Goal: Task Accomplishment & Management: Manage account settings

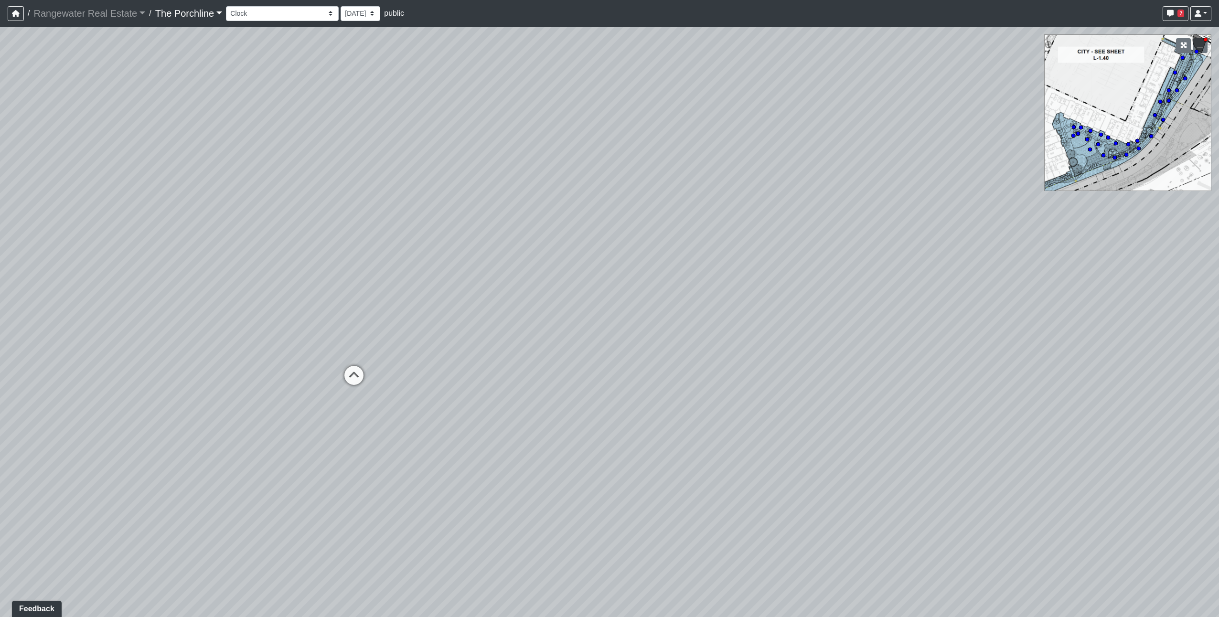
drag, startPoint x: 763, startPoint y: 266, endPoint x: 744, endPoint y: 172, distance: 95.6
click at [744, 172] on div "Loading... Crosswalk 1" at bounding box center [609, 322] width 1219 height 590
drag, startPoint x: 805, startPoint y: 342, endPoint x: 827, endPoint y: 332, distance: 24.4
click at [827, 332] on div "Loading... Crosswalk 1" at bounding box center [609, 322] width 1219 height 590
click at [256, 14] on select "Entry Grandhall Entry Island Kitchen Lounge Lounge Entry Mailroom Entry Seating…" at bounding box center [282, 13] width 113 height 15
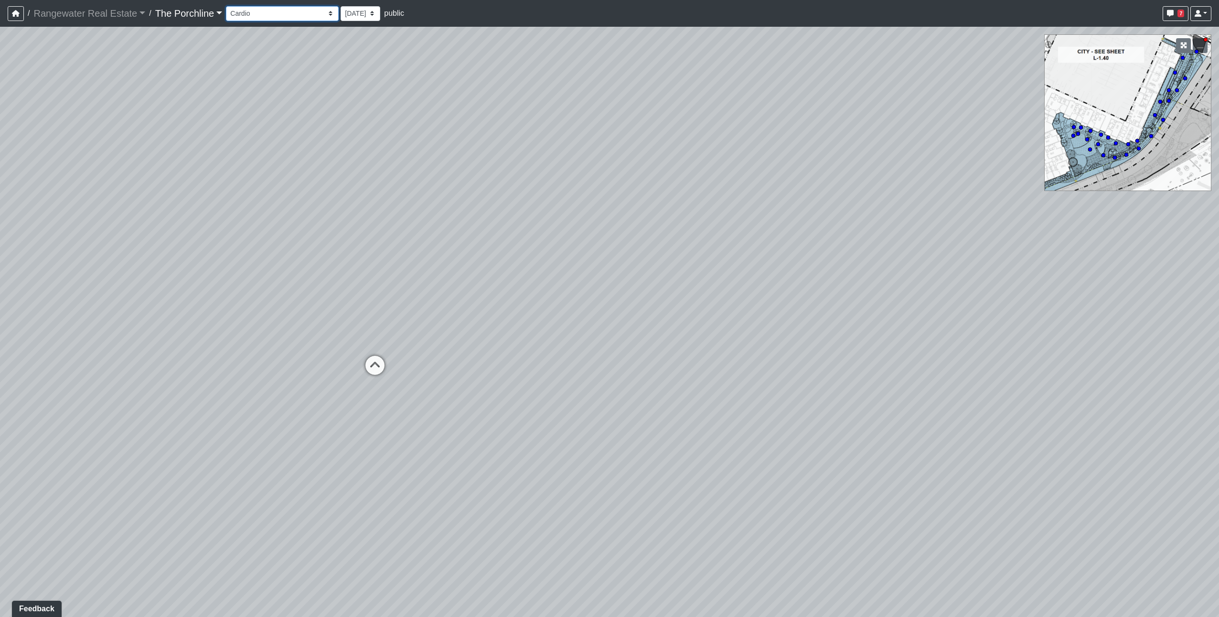
click at [226, 6] on select "Entry Grandhall Entry Island Kitchen Lounge Lounge Entry Mailroom Entry Seating…" at bounding box center [282, 13] width 113 height 15
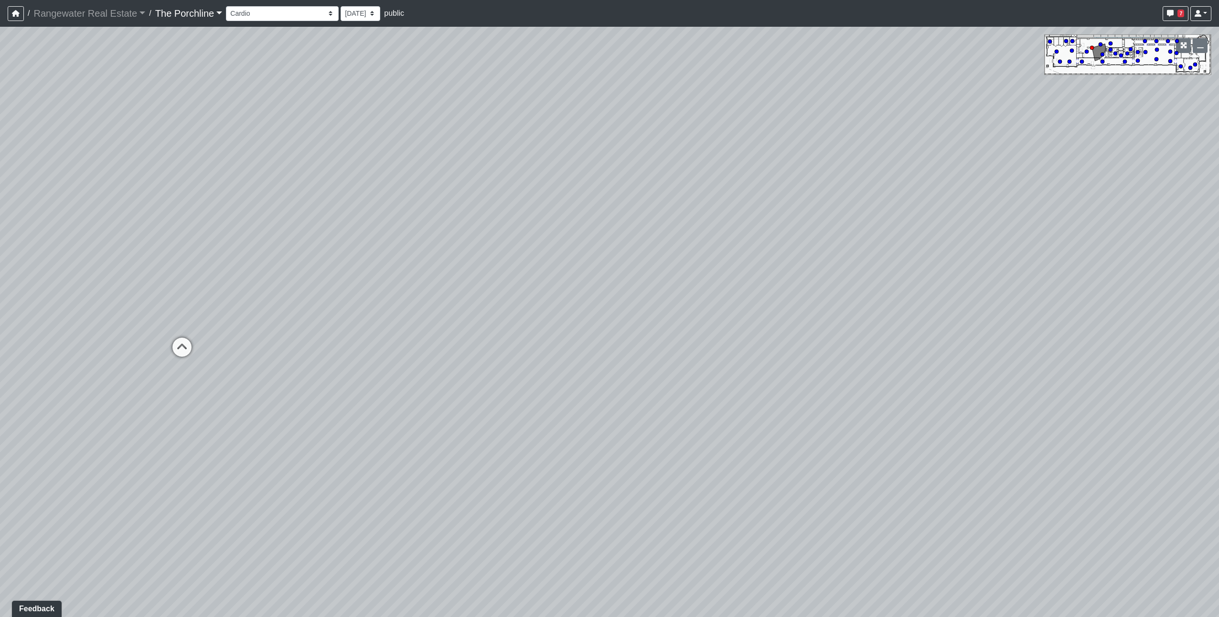
drag, startPoint x: 552, startPoint y: 407, endPoint x: 410, endPoint y: 237, distance: 221.1
click at [410, 237] on div "Loading... Crosswalk 1 Loading... Weights Loading... Yoga Entry" at bounding box center [609, 322] width 1219 height 590
drag, startPoint x: 741, startPoint y: 229, endPoint x: 366, endPoint y: 286, distance: 379.7
click at [366, 286] on div "Loading... Crosswalk 1 Loading... Weights Loading... Yoga Entry" at bounding box center [609, 322] width 1219 height 590
drag, startPoint x: 828, startPoint y: 186, endPoint x: 568, endPoint y: 145, distance: 263.0
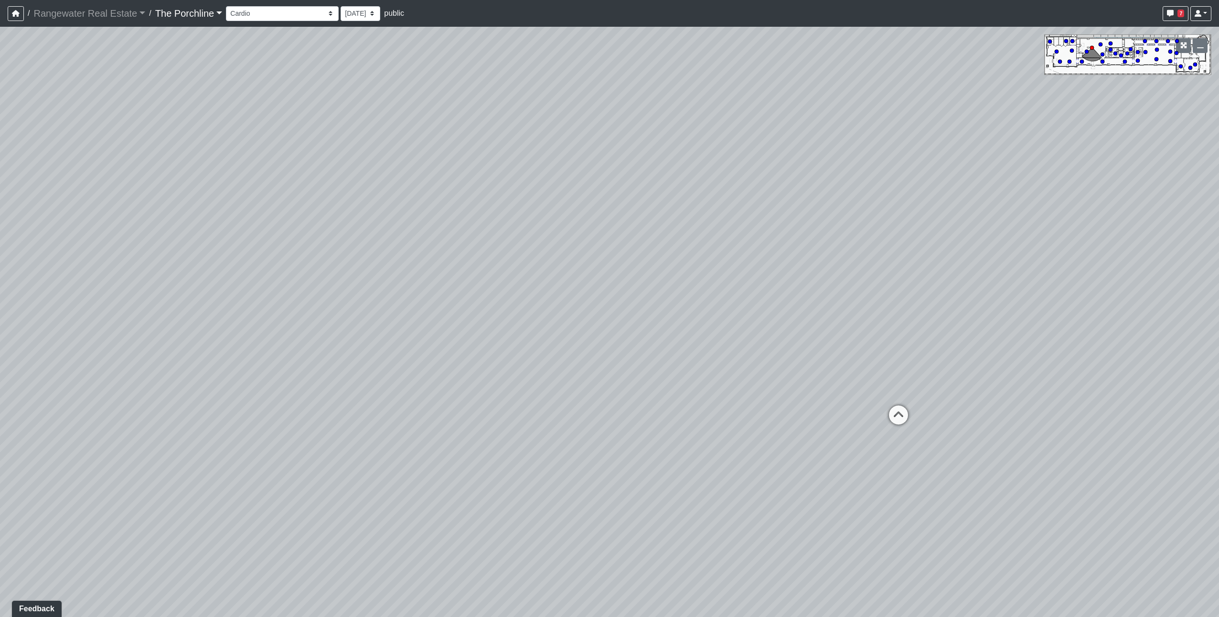
click at [568, 145] on div "Loading... Crosswalk 1 Loading... Weights Loading... Yoga Entry" at bounding box center [609, 322] width 1219 height 590
drag, startPoint x: 914, startPoint y: 196, endPoint x: 458, endPoint y: 202, distance: 455.7
click at [458, 202] on div "Loading... Crosswalk 1 Loading... Weights Loading... Yoga Entry" at bounding box center [609, 322] width 1219 height 590
drag, startPoint x: 717, startPoint y: 222, endPoint x: 717, endPoint y: 164, distance: 57.8
click at [717, 164] on div "Loading... Crosswalk 1 Loading... Weights Loading... Yoga Entry" at bounding box center [609, 322] width 1219 height 590
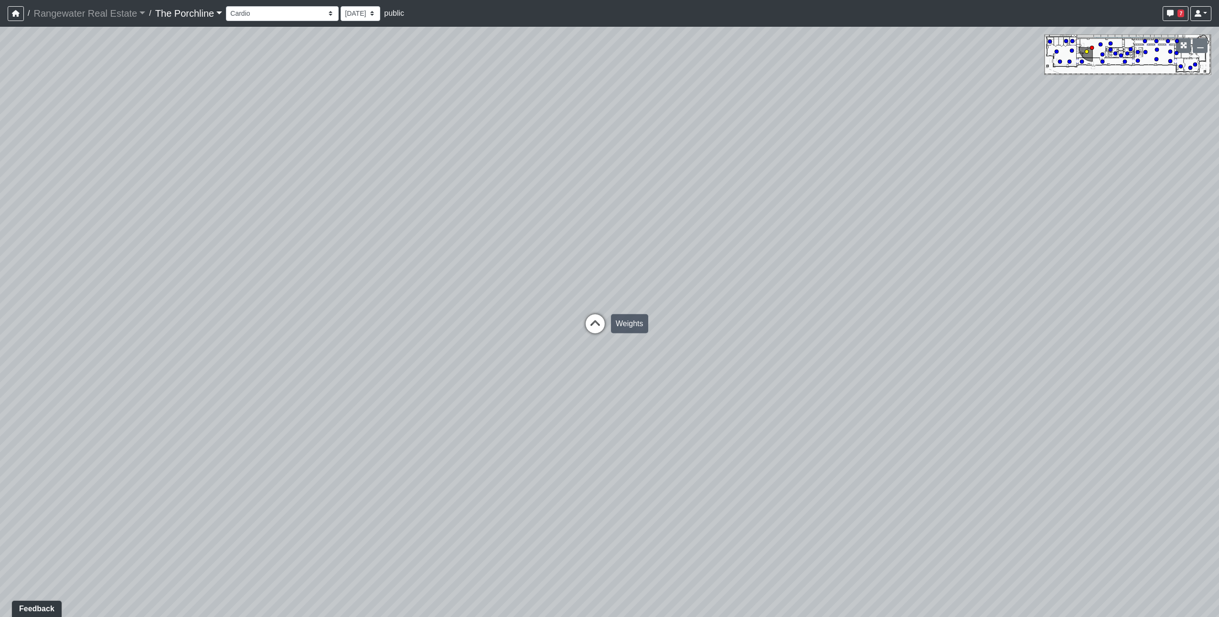
click at [601, 317] on icon at bounding box center [595, 328] width 29 height 29
drag, startPoint x: 757, startPoint y: 254, endPoint x: 448, endPoint y: 366, distance: 328.6
click at [448, 366] on div "Loading... Crosswalk 1 Loading... Weights Loading... Yoga Entry Loading... Fitn…" at bounding box center [609, 322] width 1219 height 590
drag, startPoint x: 911, startPoint y: 271, endPoint x: 559, endPoint y: 258, distance: 352.2
click at [559, 258] on div "Loading... Crosswalk 1 Loading... Weights Loading... Yoga Entry Loading... Fitn…" at bounding box center [609, 322] width 1219 height 590
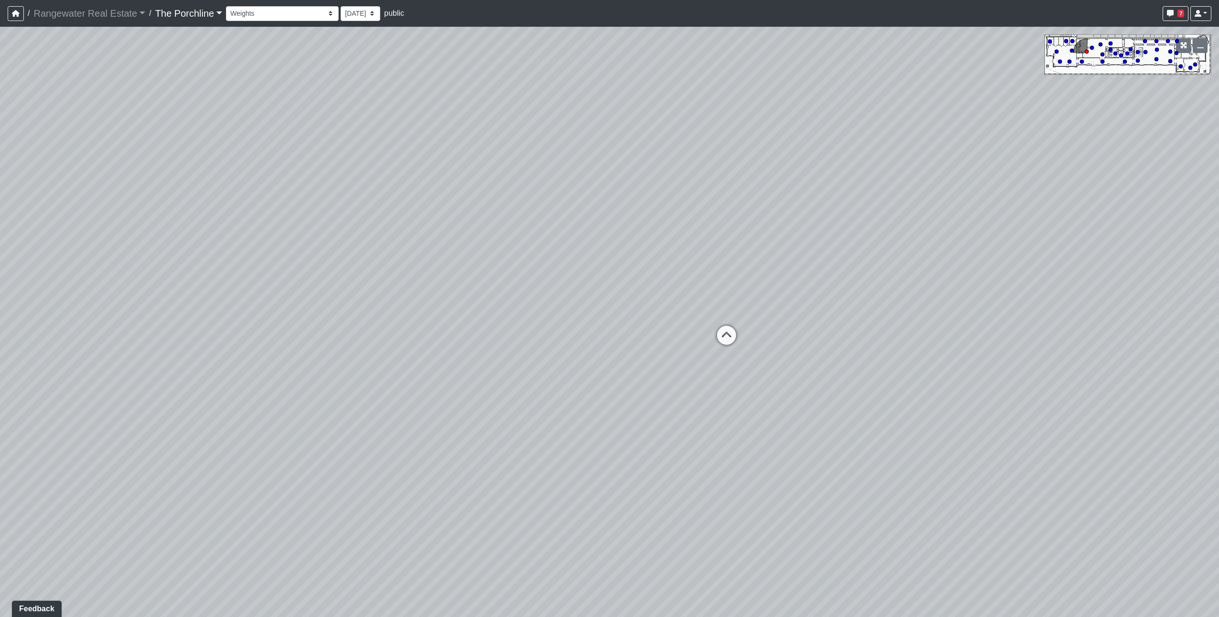
drag, startPoint x: 842, startPoint y: 221, endPoint x: 568, endPoint y: 182, distance: 276.3
click at [568, 182] on div "Loading... Crosswalk 1 Loading... Weights Loading... Yoga Entry Loading... Fitn…" at bounding box center [609, 322] width 1219 height 590
click at [732, 336] on icon at bounding box center [726, 340] width 29 height 29
drag, startPoint x: 854, startPoint y: 251, endPoint x: 409, endPoint y: 262, distance: 444.3
click at [409, 262] on div "Loading... Crosswalk 1 Loading... Weights Loading... Yoga Entry Loading... Fitn…" at bounding box center [609, 322] width 1219 height 590
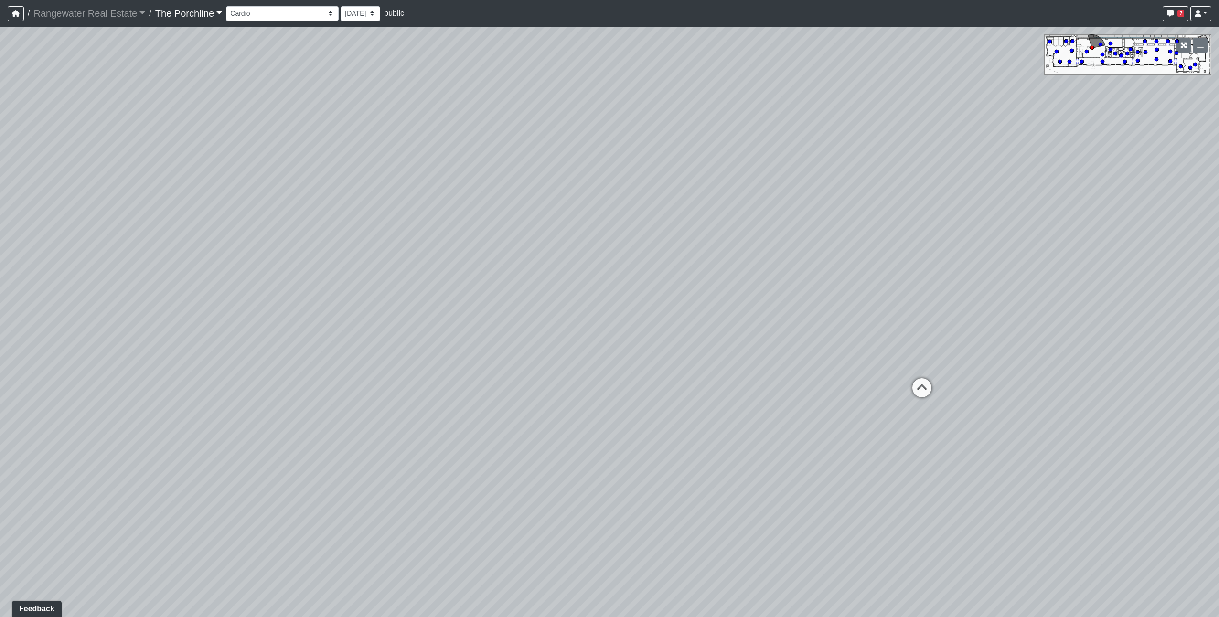
drag, startPoint x: 786, startPoint y: 232, endPoint x: 346, endPoint y: 217, distance: 440.2
click at [346, 217] on div "Loading... Crosswalk 1 Loading... Weights Loading... Yoga Entry Loading... Fitn…" at bounding box center [609, 322] width 1219 height 590
click at [843, 329] on icon at bounding box center [846, 332] width 29 height 29
drag, startPoint x: 972, startPoint y: 204, endPoint x: 716, endPoint y: 217, distance: 256.3
click at [716, 217] on div "Loading... Crosswalk 1 Loading... Weights Loading... Yoga Entry Loading... Fitn…" at bounding box center [609, 322] width 1219 height 590
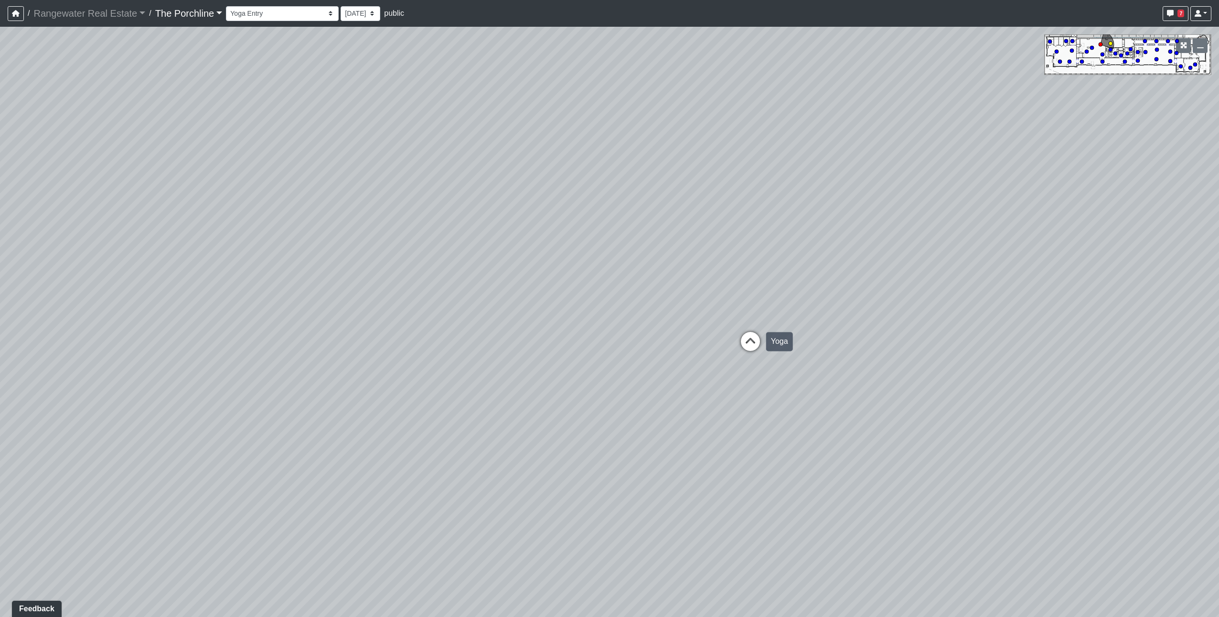
click at [746, 334] on icon at bounding box center [750, 346] width 29 height 29
drag, startPoint x: 795, startPoint y: 160, endPoint x: 632, endPoint y: 247, distance: 184.2
click at [632, 247] on div "Loading... Crosswalk 1 Loading... Weights Loading... Yoga Entry Loading... Fitn…" at bounding box center [609, 322] width 1219 height 590
drag, startPoint x: 1044, startPoint y: 248, endPoint x: 537, endPoint y: 227, distance: 507.7
click at [537, 227] on div "Loading... Crosswalk 1 Loading... Weights Loading... Yoga Entry Loading... Fitn…" at bounding box center [609, 322] width 1219 height 590
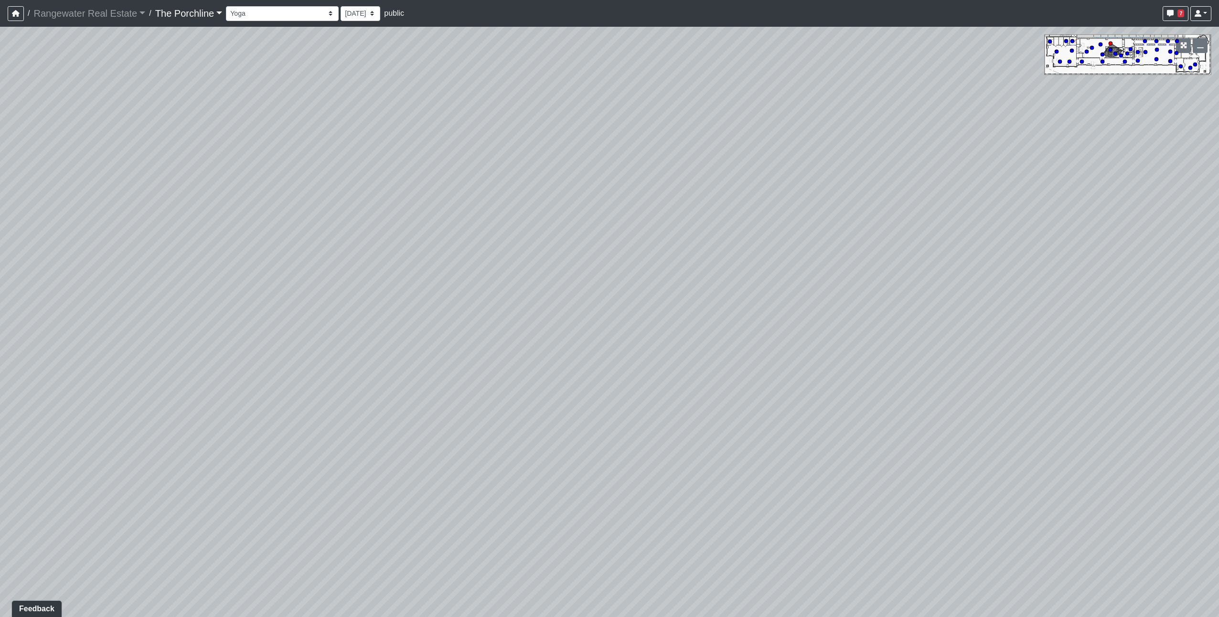
drag, startPoint x: 936, startPoint y: 296, endPoint x: 456, endPoint y: 315, distance: 480.8
click at [456, 315] on div "Loading... Crosswalk 1 Loading... Weights Loading... Yoga Entry Loading... Fitn…" at bounding box center [609, 322] width 1219 height 590
drag, startPoint x: 1057, startPoint y: 299, endPoint x: 700, endPoint y: 292, distance: 356.4
click at [702, 292] on div "Loading... Crosswalk 1 Loading... Weights Loading... Yoga Entry Loading... Fitn…" at bounding box center [609, 322] width 1219 height 590
drag, startPoint x: 923, startPoint y: 274, endPoint x: 839, endPoint y: 271, distance: 84.1
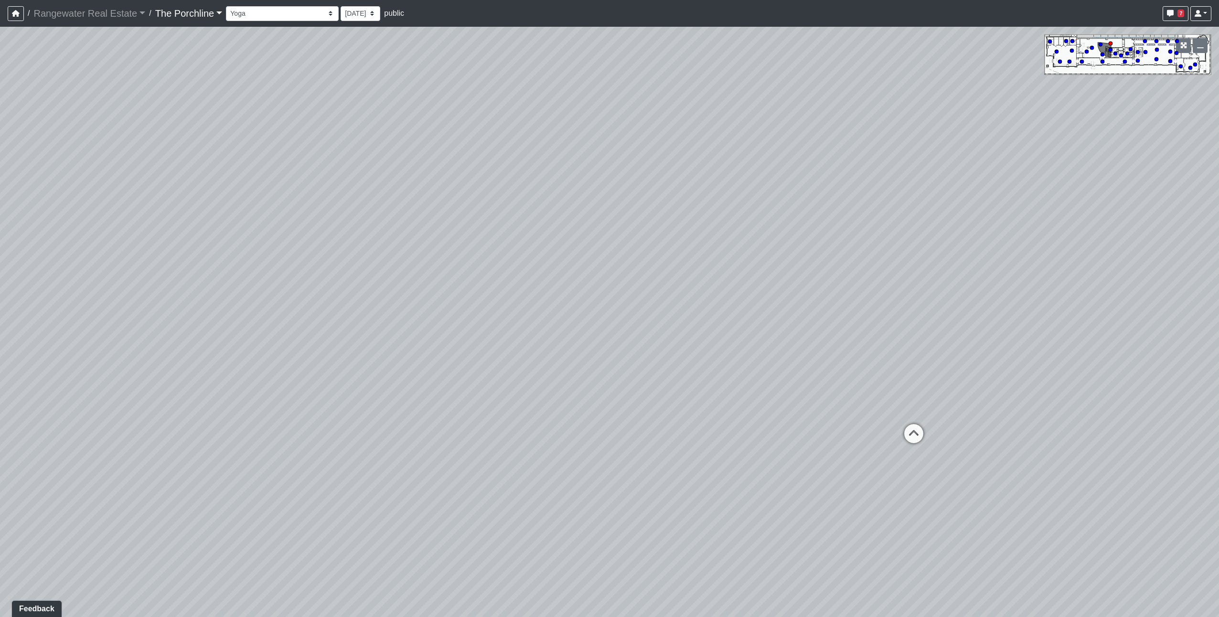
click at [839, 271] on div "Loading... Crosswalk 1 Loading... Weights Loading... Yoga Entry Loading... Fitn…" at bounding box center [609, 322] width 1219 height 590
click at [287, 19] on select "Entry Grandhall Entry Island Kitchen Lounge Lounge Entry Mailroom Entry Seating…" at bounding box center [282, 13] width 113 height 15
click at [226, 6] on select "Entry Grandhall Entry Island Kitchen Lounge Lounge Entry Mailroom Entry Seating…" at bounding box center [282, 13] width 113 height 15
drag, startPoint x: 611, startPoint y: 277, endPoint x: 343, endPoint y: 264, distance: 268.3
click at [343, 264] on div "Loading... Crosswalk 1 Loading... Weights Loading... Yoga Entry Loading... Fitn…" at bounding box center [609, 322] width 1219 height 590
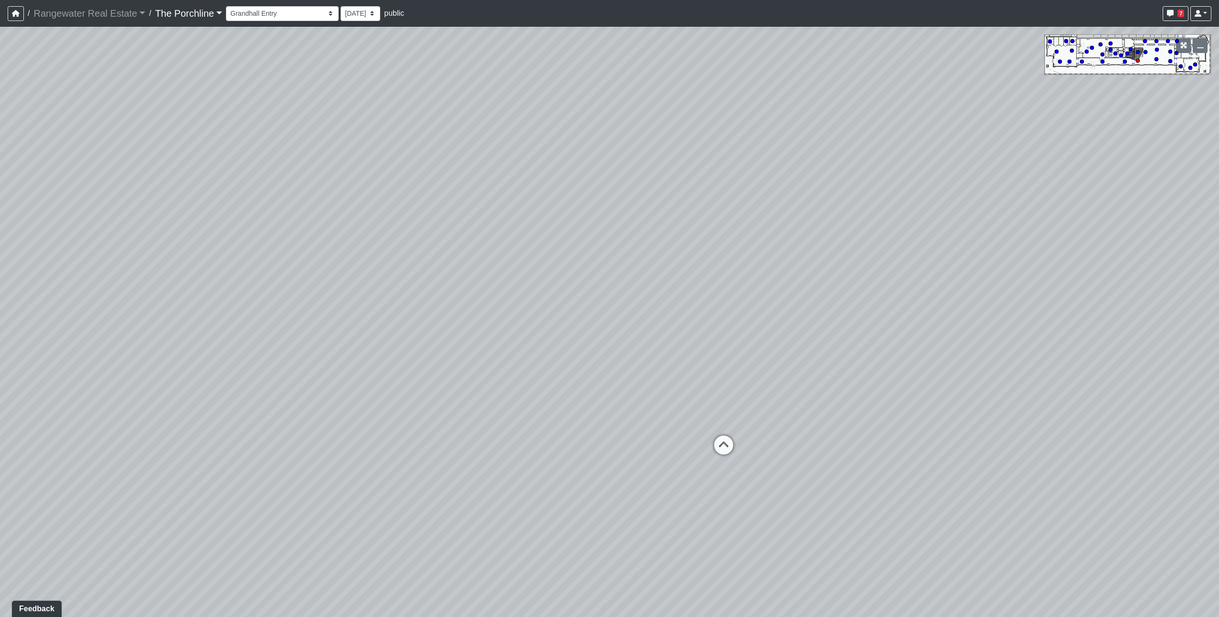
drag, startPoint x: 876, startPoint y: 296, endPoint x: 582, endPoint y: 226, distance: 302.8
click at [582, 226] on div "Loading... Crosswalk 1 Loading... Weights Loading... Yoga Entry Loading... Fitn…" at bounding box center [609, 322] width 1219 height 590
drag, startPoint x: 931, startPoint y: 254, endPoint x: 592, endPoint y: 212, distance: 341.6
click at [592, 212] on div "Loading... Crosswalk 1 Loading... Weights Loading... Yoga Entry Loading... Fitn…" at bounding box center [609, 322] width 1219 height 590
drag, startPoint x: 935, startPoint y: 224, endPoint x: 557, endPoint y: 192, distance: 378.7
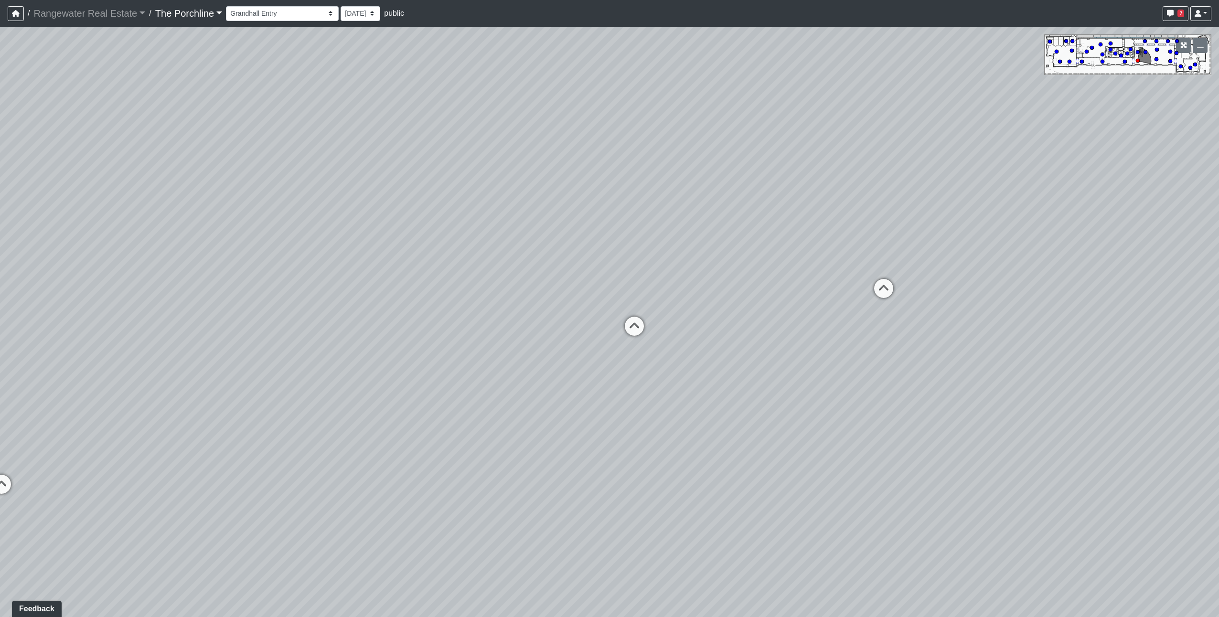
click at [557, 192] on div "Loading... Crosswalk 1 Loading... Weights Loading... Yoga Entry Loading... Fitn…" at bounding box center [609, 322] width 1219 height 590
click at [881, 293] on icon at bounding box center [881, 293] width 29 height 29
click at [968, 321] on icon at bounding box center [967, 323] width 29 height 29
drag, startPoint x: 761, startPoint y: 233, endPoint x: 1112, endPoint y: 310, distance: 359.5
click at [1112, 310] on div "Loading... Crosswalk 1 Loading... Weights Loading... Yoga Entry Loading... Fitn…" at bounding box center [609, 322] width 1219 height 590
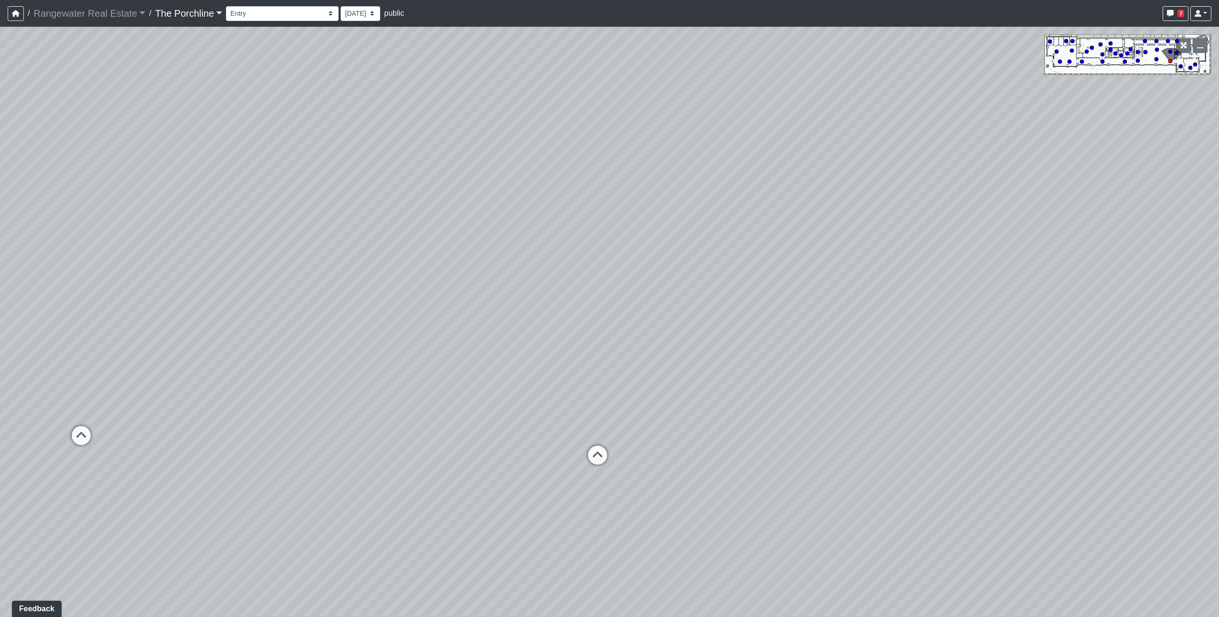
drag, startPoint x: 772, startPoint y: 244, endPoint x: 1117, endPoint y: 282, distance: 347.0
click at [1117, 282] on div "Loading... Crosswalk 1 Loading... Weights Loading... Yoga Entry Loading... Fitn…" at bounding box center [609, 322] width 1219 height 590
drag, startPoint x: 781, startPoint y: 230, endPoint x: 1119, endPoint y: 228, distance: 338.2
click at [1119, 228] on div "Loading... Crosswalk 1 Loading... Weights Loading... Yoga Entry Loading... Fitn…" at bounding box center [609, 322] width 1219 height 590
drag, startPoint x: 781, startPoint y: 246, endPoint x: 1037, endPoint y: 245, distance: 255.5
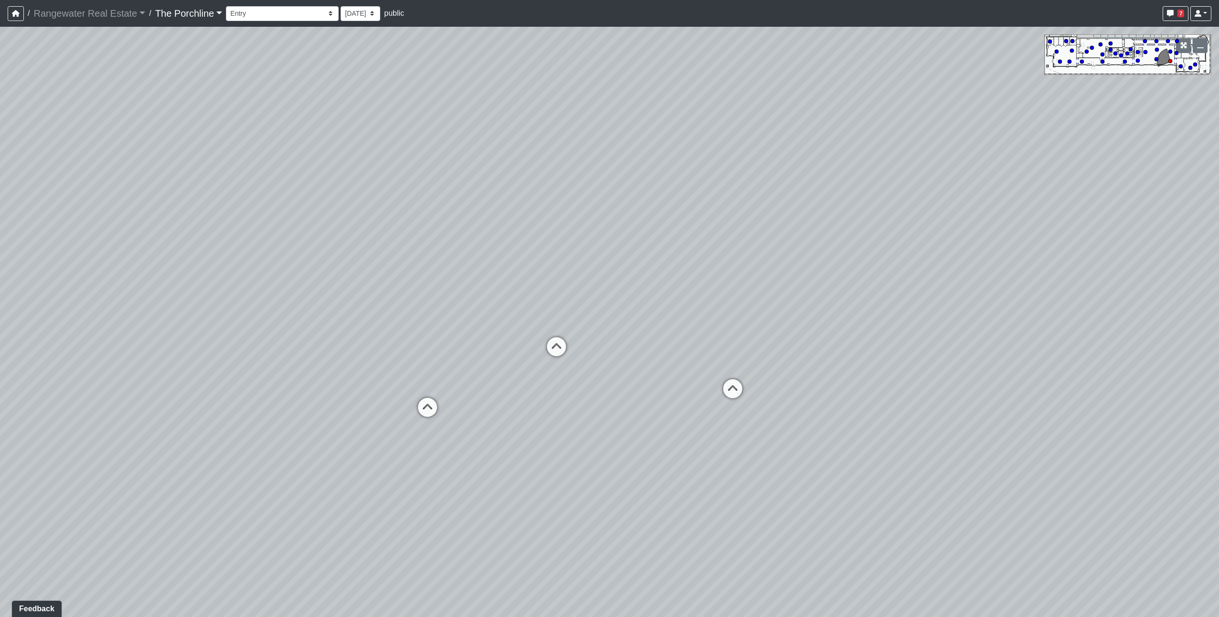
click at [1037, 245] on div "Loading... Crosswalk 1 Loading... Weights Loading... Yoga Entry Loading... Fitn…" at bounding box center [609, 322] width 1219 height 590
drag, startPoint x: 597, startPoint y: 372, endPoint x: 787, endPoint y: 373, distance: 190.1
click at [787, 373] on div "Loading... Crosswalk 1 Loading... Weights Loading... Yoga Entry Loading... Fitn…" at bounding box center [609, 322] width 1219 height 590
click at [554, 403] on icon at bounding box center [553, 402] width 29 height 29
click at [504, 364] on icon at bounding box center [500, 368] width 29 height 29
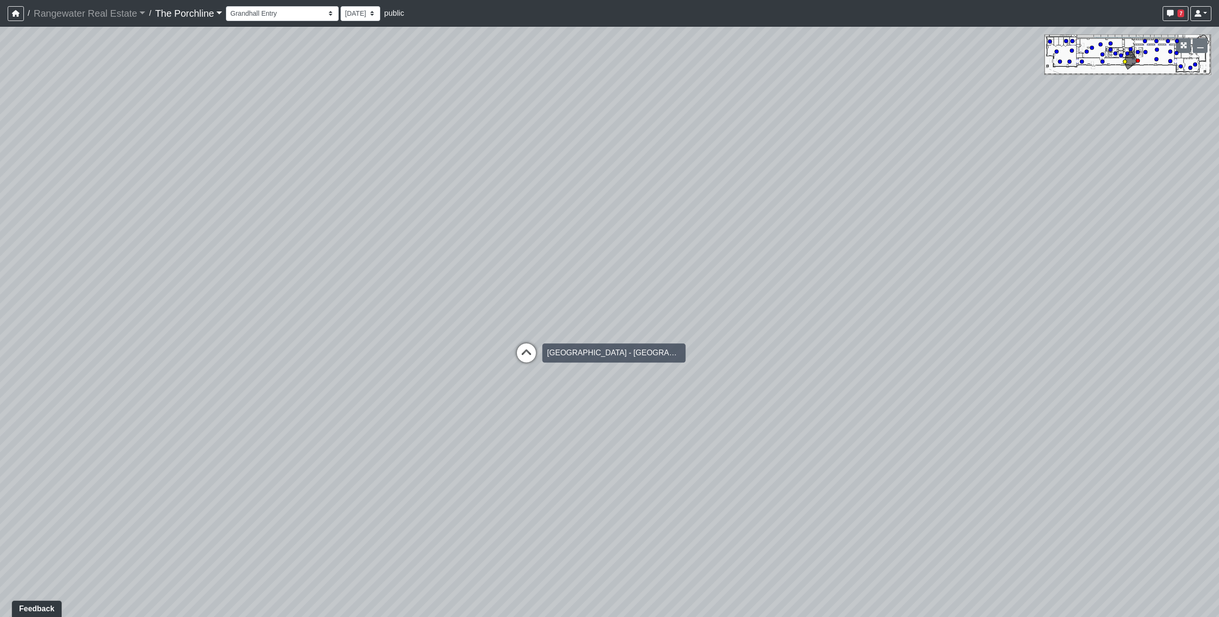
click at [524, 354] on icon at bounding box center [526, 357] width 29 height 29
drag, startPoint x: 833, startPoint y: 294, endPoint x: 928, endPoint y: 331, distance: 102.3
click at [928, 331] on div "Loading... Crosswalk 1 Loading... Weights Loading... Yoga Entry Loading... Fitn…" at bounding box center [609, 322] width 1219 height 590
click at [612, 376] on icon at bounding box center [606, 384] width 29 height 29
click at [612, 377] on icon at bounding box center [606, 391] width 29 height 29
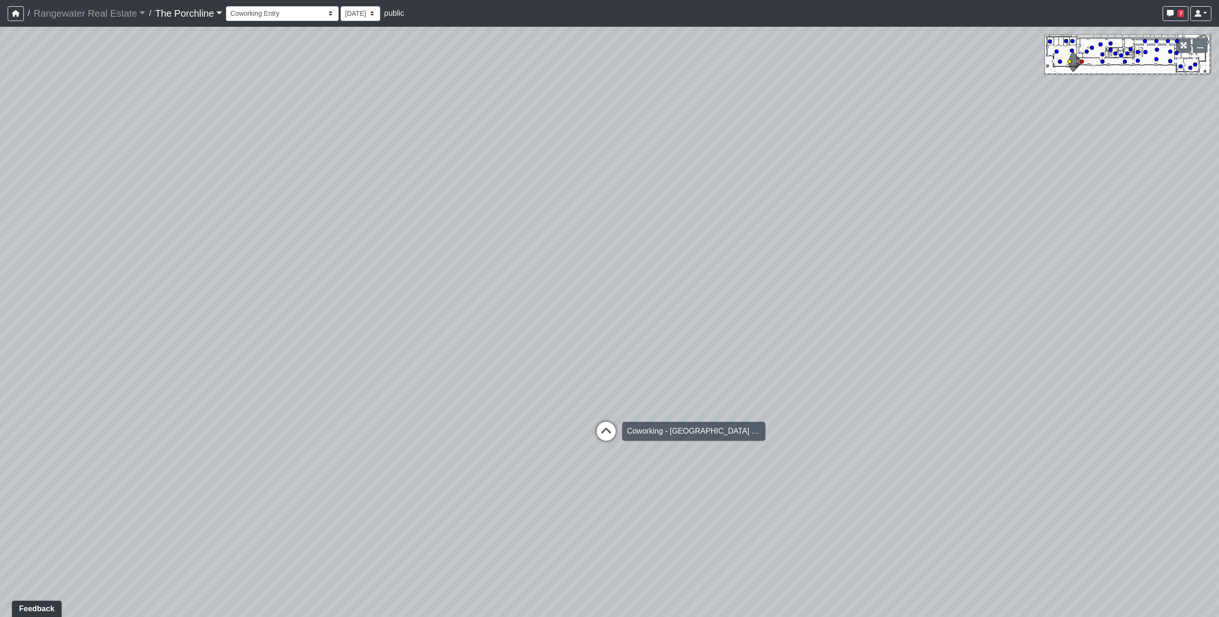
click at [610, 426] on icon at bounding box center [606, 436] width 29 height 29
select select "eJFunuW8Xwi3LdvCUT9Pg7"
drag, startPoint x: 830, startPoint y: 310, endPoint x: 469, endPoint y: 330, distance: 361.6
click at [469, 330] on div "Loading... Crosswalk 1 Loading... Weights Loading... Yoga Entry Loading... Fitn…" at bounding box center [609, 322] width 1219 height 590
click at [18, 14] on icon "button" at bounding box center [16, 13] width 8 height 7
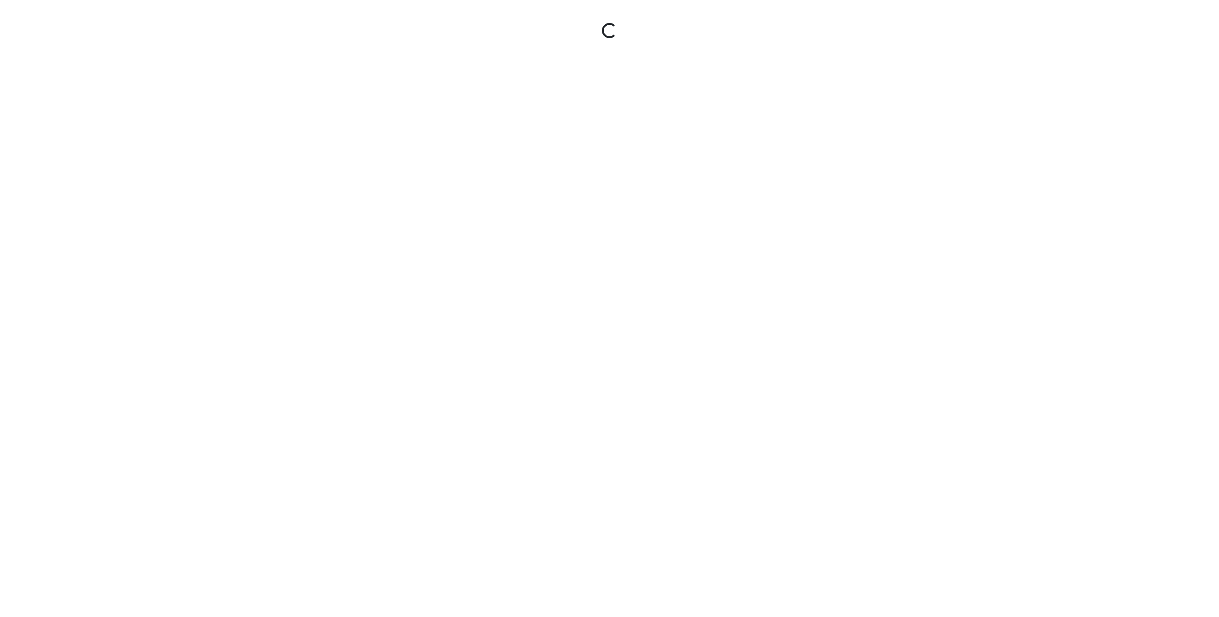
type input "[EMAIL_ADDRESS][DOMAIN_NAME]"
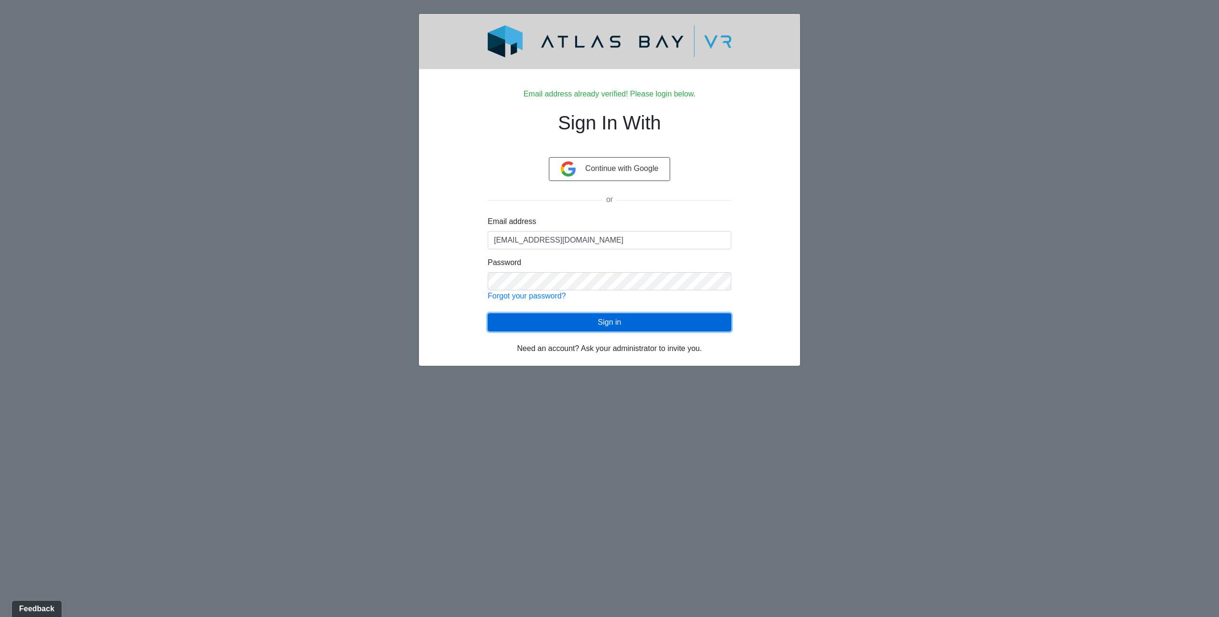
click at [596, 318] on button "Sign in" at bounding box center [610, 322] width 244 height 18
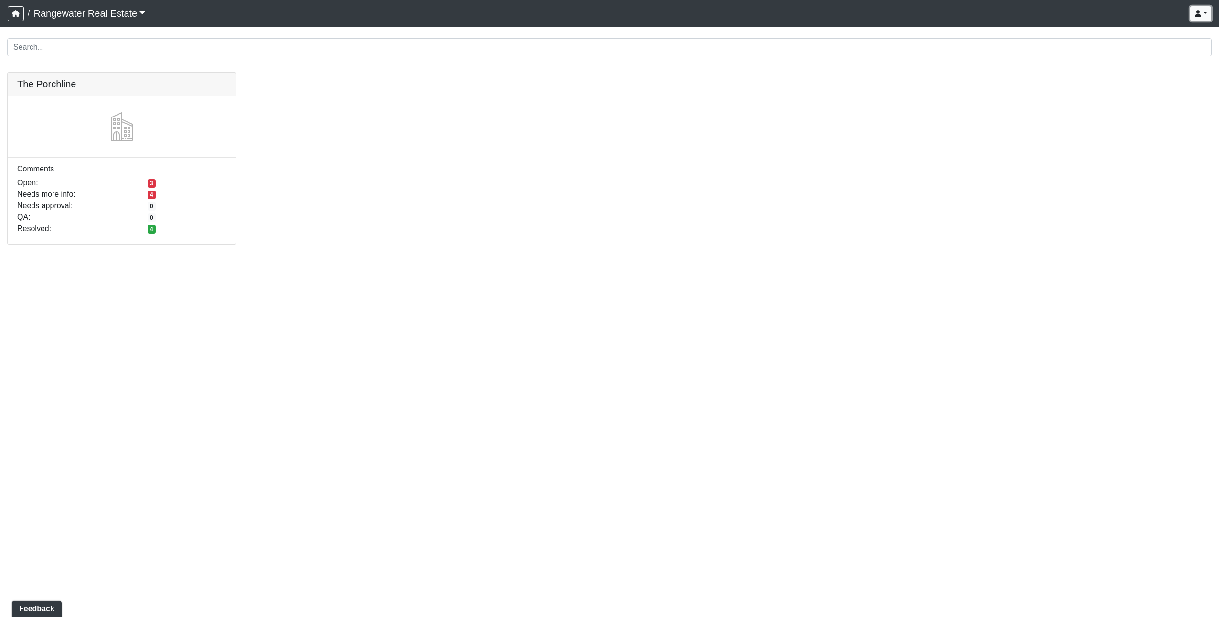
click at [1208, 14] on button "button" at bounding box center [1200, 13] width 21 height 15
click at [904, 251] on div "The Porchline Comments Open: 3 Needs more info: 4 Needs approval: 0 QA: 0 Resol…" at bounding box center [609, 164] width 1219 height 184
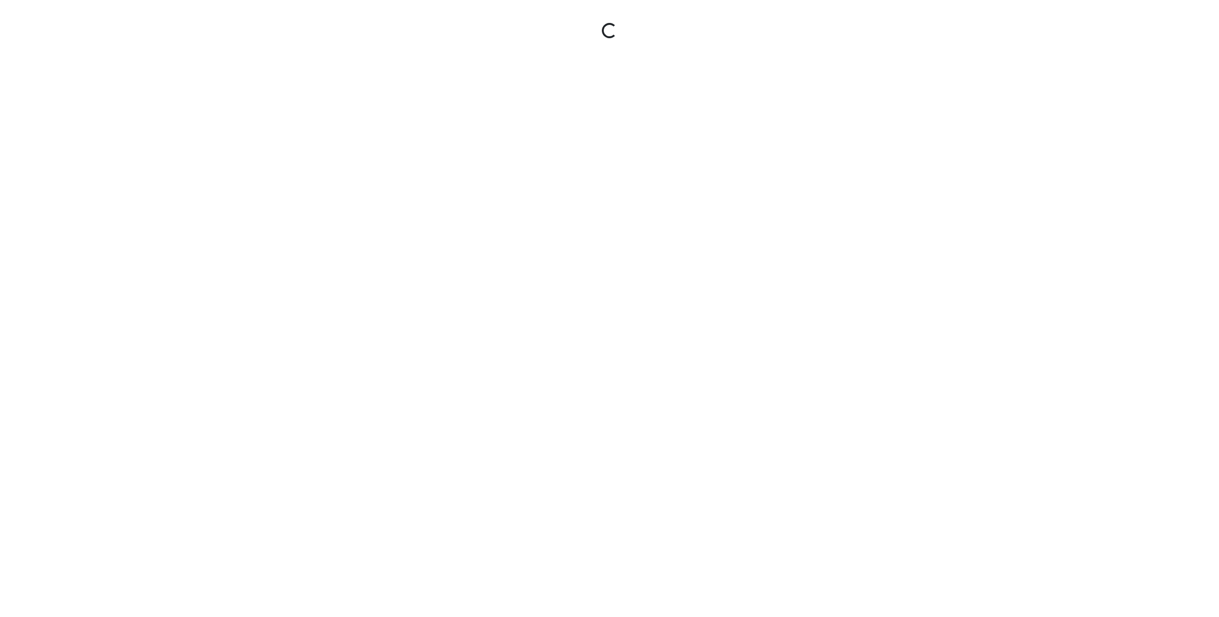
type input "[EMAIL_ADDRESS][DOMAIN_NAME]"
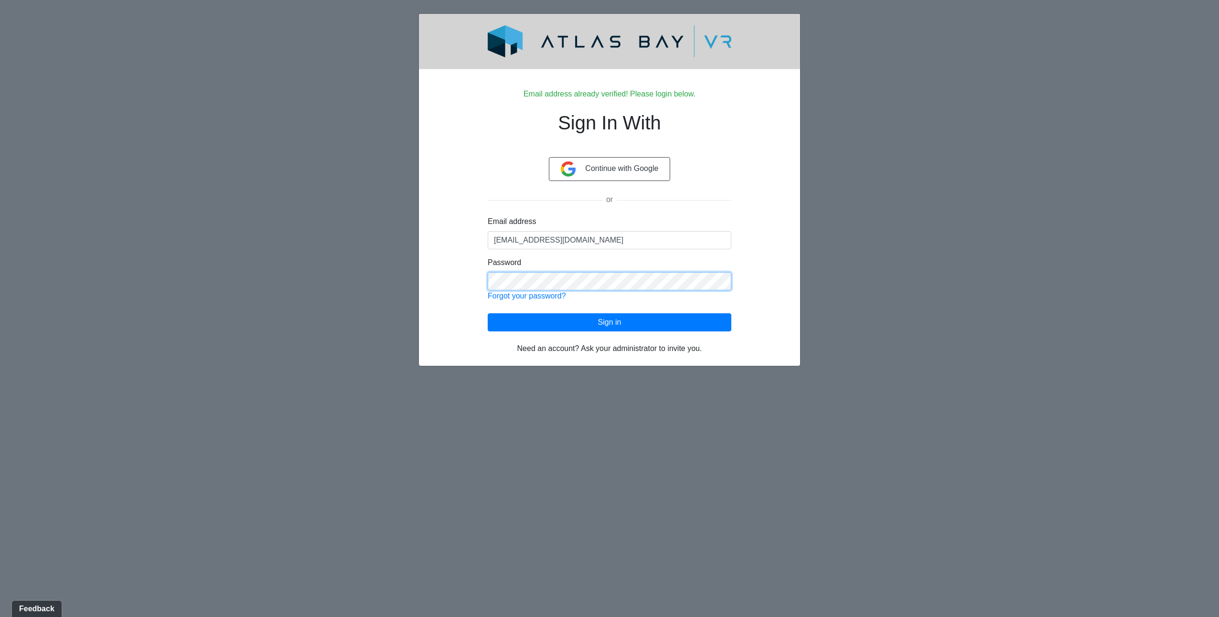
click at [481, 284] on div "Email address already verified! Please login below. Sign In With Continue with …" at bounding box center [609, 215] width 289 height 277
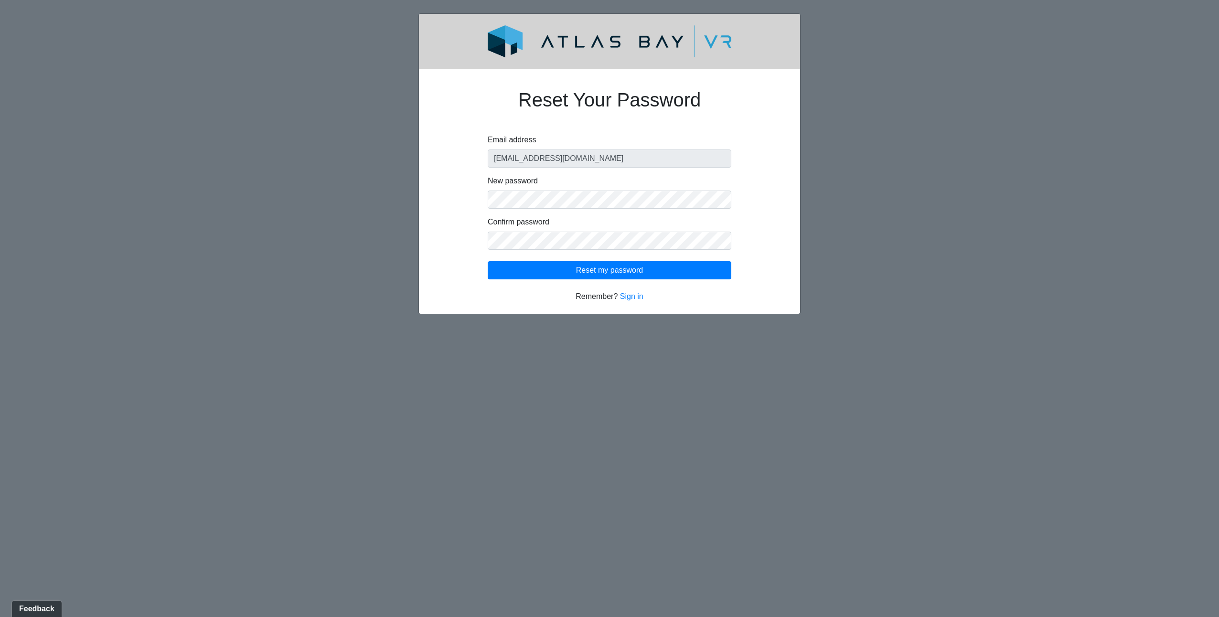
click at [735, 299] on div "Reset Your Password Email address myates@liverangewater.com New password Confir…" at bounding box center [609, 189] width 289 height 225
click at [679, 273] on button "Reset my password" at bounding box center [610, 270] width 244 height 18
